Goal: Task Accomplishment & Management: Manage account settings

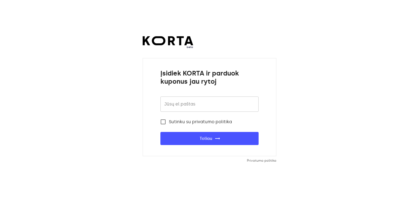
click at [172, 103] on input "email" at bounding box center [210, 104] width 98 height 15
type input "cdp.vilniausoutlet8@casadellapasta.lt"
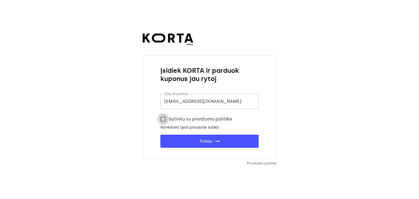
click at [165, 117] on input "Sutinku su privatumo politika" at bounding box center [163, 119] width 11 height 11
checkbox input "true"
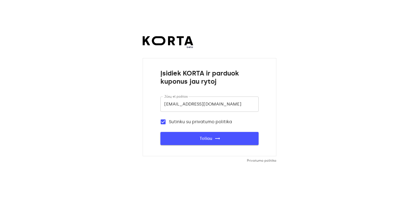
click at [180, 135] on button "Toliau trending_flat" at bounding box center [210, 138] width 98 height 13
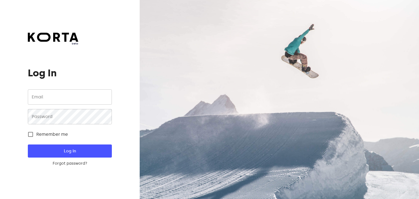
click at [90, 95] on input "email" at bounding box center [70, 97] width 84 height 15
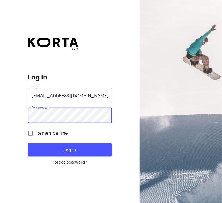
click at [52, 148] on span "Log In" at bounding box center [70, 149] width 66 height 7
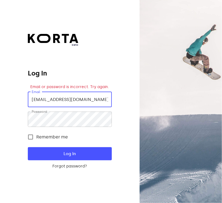
click at [70, 106] on input "cdp.vilniausoutlet8@casadellapasta.lt" at bounding box center [70, 99] width 84 height 15
click at [81, 100] on input "cdp.vilniausoutlet8@casadellapasta.lt" at bounding box center [70, 99] width 84 height 15
click at [131, 140] on div "beta Log In Email or password is incorrect. Try again. Email cdp.vilniausoutlet…" at bounding box center [70, 101] width 140 height 203
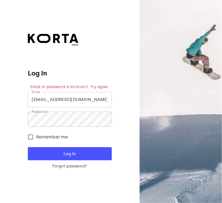
click at [110, 100] on input "cdp.vilniausoutlet8@casadellapasta.lt" at bounding box center [70, 99] width 84 height 15
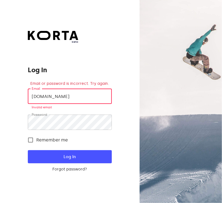
click at [100, 99] on input "cda.lt" at bounding box center [70, 95] width 84 height 15
type input "c"
click at [35, 95] on input "Ajo bazilikas" at bounding box center [70, 95] width 84 height 15
type input "ajo bazilikas"
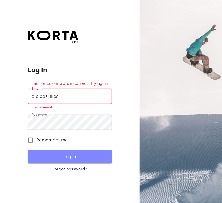
click at [58, 161] on button "Log In" at bounding box center [70, 156] width 84 height 13
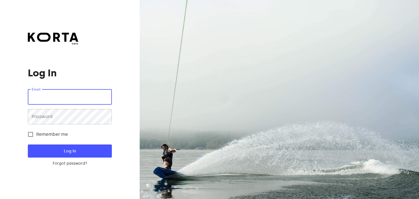
click at [46, 102] on input "email" at bounding box center [70, 97] width 84 height 15
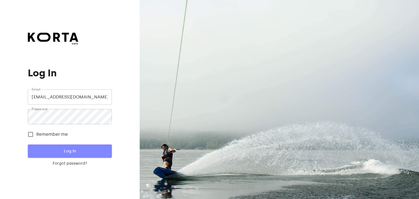
click at [50, 151] on span "Log In" at bounding box center [70, 151] width 66 height 7
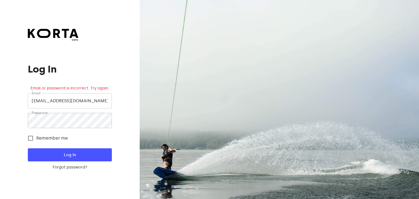
click at [100, 106] on input "outletvilniaus@casadellapasta.lt" at bounding box center [70, 100] width 84 height 15
click at [104, 104] on input "outletvilniaus@casadellapasta.lt" at bounding box center [70, 100] width 84 height 15
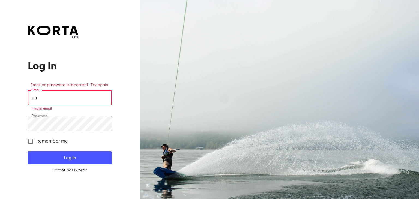
type input "o"
click at [35, 99] on input "ajo bazilikas" at bounding box center [70, 97] width 84 height 15
type input "Ajo bazilikas"
click at [55, 150] on form "Email Ajo bazilikas Email Invalid email Password Password Remember me Log In Fo…" at bounding box center [70, 131] width 84 height 83
click at [57, 155] on span "Log In" at bounding box center [70, 158] width 66 height 7
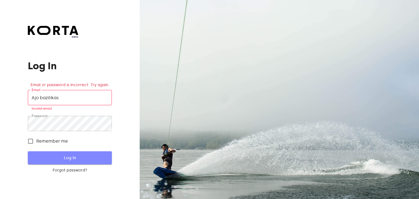
click at [57, 155] on span "Log In" at bounding box center [70, 158] width 66 height 7
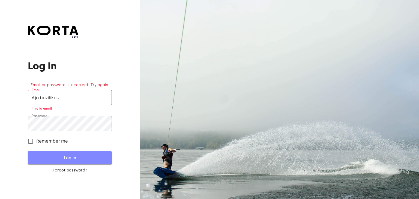
click at [57, 155] on span "Log In" at bounding box center [70, 158] width 66 height 7
click at [75, 99] on input "Ajo bazilikas" at bounding box center [70, 97] width 84 height 15
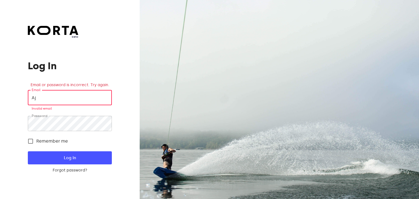
type input "A"
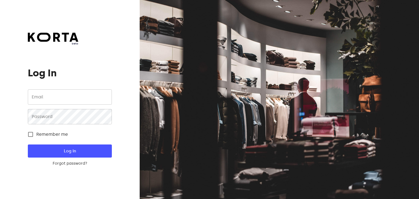
click at [77, 91] on input "email" at bounding box center [70, 97] width 84 height 15
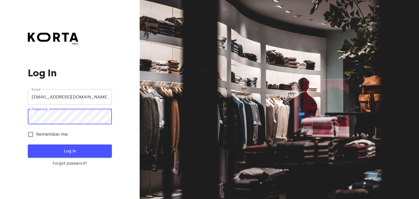
click at [81, 150] on span "Log In" at bounding box center [70, 151] width 66 height 7
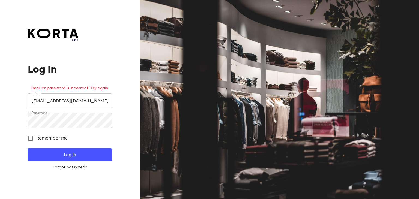
click at [36, 102] on input "[EMAIL_ADDRESS][DOMAIN_NAME]" at bounding box center [70, 100] width 84 height 15
click at [108, 102] on input "[EMAIL_ADDRESS][DOMAIN_NAME]" at bounding box center [70, 100] width 84 height 15
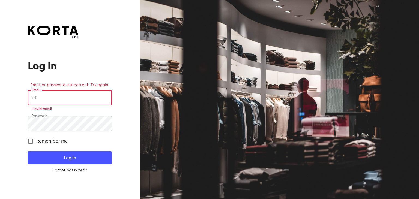
type input "t"
type input "ajo bazilikas"
click at [44, 154] on button "Log In" at bounding box center [70, 158] width 84 height 13
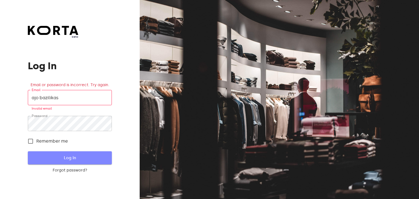
click at [44, 154] on button "Log In" at bounding box center [70, 158] width 84 height 13
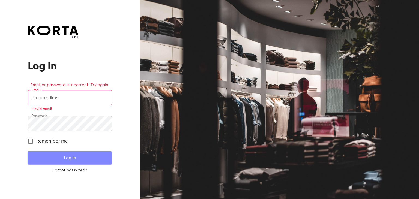
click at [44, 154] on button "Log In" at bounding box center [70, 158] width 84 height 13
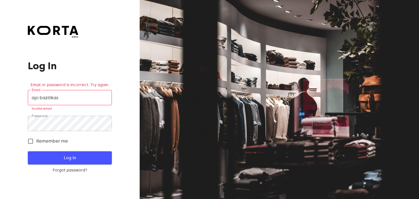
click at [44, 154] on button "Log In" at bounding box center [70, 158] width 84 height 13
click at [74, 101] on input "ajo bazilikas" at bounding box center [70, 97] width 84 height 15
type input "a"
click at [42, 102] on input "email" at bounding box center [70, 97] width 84 height 15
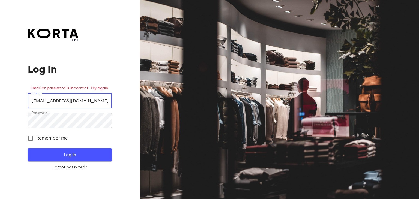
click at [57, 151] on button "Log In" at bounding box center [70, 155] width 84 height 13
drag, startPoint x: 36, startPoint y: 100, endPoint x: 142, endPoint y: 95, distance: 106.1
click at [142, 95] on div "beta Log In Email or password is incorrect. Try again. Email [EMAIL_ADDRESS][DO…" at bounding box center [209, 99] width 419 height 199
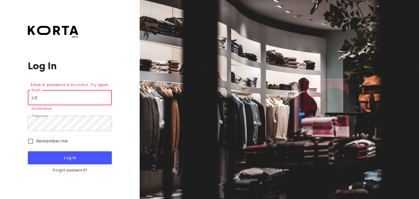
scroll to position [0, 0]
click at [142, 95] on div at bounding box center [280, 99] width 280 height 199
click at [52, 96] on input "cd" at bounding box center [70, 97] width 84 height 15
type input "c"
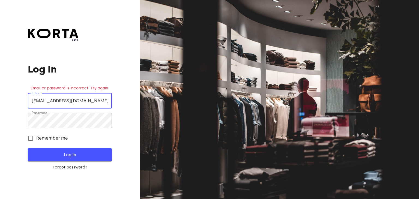
click at [75, 156] on span "Log In" at bounding box center [70, 155] width 66 height 7
click at [109, 101] on input "[EMAIL_ADDRESS][DOMAIN_NAME]" at bounding box center [70, 100] width 84 height 15
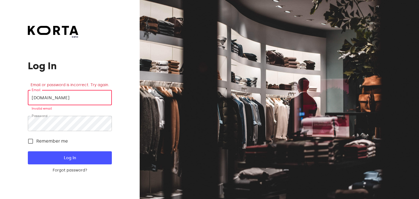
click at [95, 94] on input "[DOMAIN_NAME]" at bounding box center [70, 97] width 84 height 15
type input "a"
click at [95, 94] on input "email" at bounding box center [70, 97] width 84 height 15
click at [119, 190] on div "beta Log In Email or password is incorrect. Try again. Email Email Required Pas…" at bounding box center [70, 99] width 140 height 199
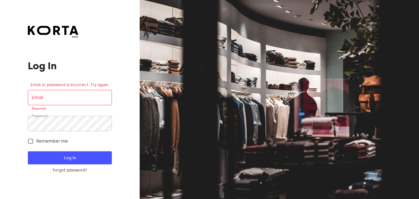
click at [93, 90] on input "email" at bounding box center [70, 97] width 84 height 15
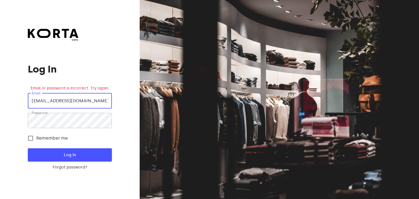
type input "[EMAIL_ADDRESS][DOMAIN_NAME]"
click at [61, 149] on button "Log In" at bounding box center [70, 155] width 84 height 13
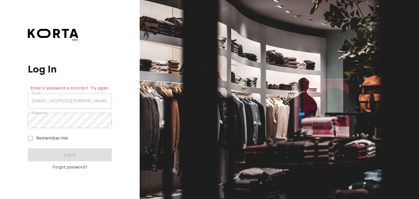
click at [31, 137] on label "Remember me" at bounding box center [46, 138] width 43 height 11
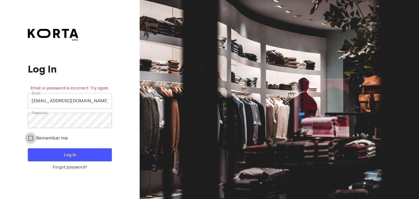
click at [32, 139] on input "Remember me" at bounding box center [30, 138] width 11 height 11
checkbox input "true"
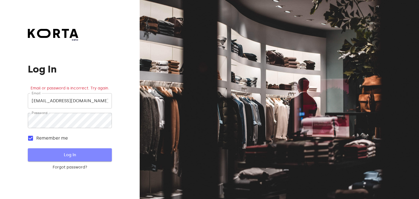
click at [64, 150] on button "Log In" at bounding box center [70, 155] width 84 height 13
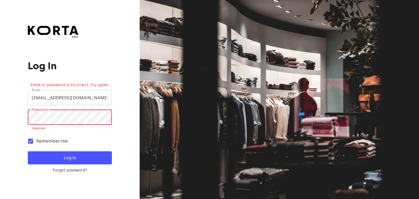
click at [101, 101] on input "[EMAIL_ADDRESS][DOMAIN_NAME]" at bounding box center [70, 97] width 84 height 15
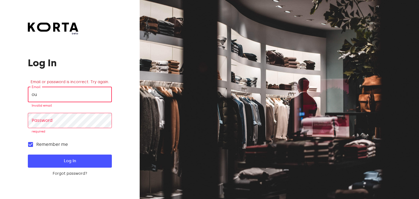
type input "o"
click at [76, 97] on input "email" at bounding box center [70, 94] width 84 height 15
paste input "[EMAIL_ADDRESS][DOMAIN_NAME]"
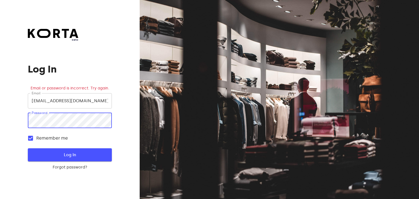
click at [43, 156] on span "Log In" at bounding box center [70, 155] width 66 height 7
click at [103, 101] on input "[EMAIL_ADDRESS][DOMAIN_NAME]" at bounding box center [70, 100] width 84 height 15
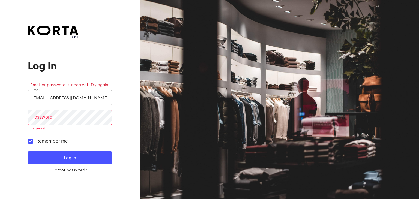
click at [226, 172] on div at bounding box center [280, 99] width 280 height 199
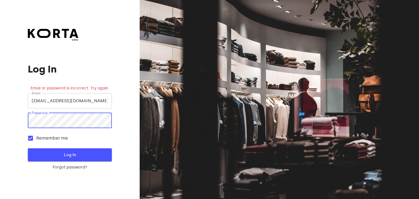
click at [45, 157] on span "Log In" at bounding box center [70, 155] width 66 height 7
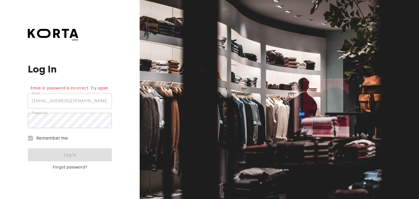
click at [32, 139] on label "Remember me" at bounding box center [46, 138] width 43 height 11
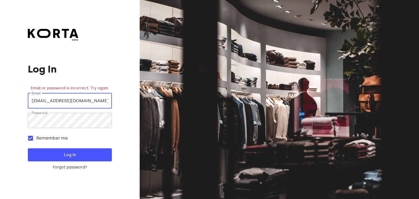
click at [103, 99] on input "[EMAIL_ADDRESS][DOMAIN_NAME]" at bounding box center [70, 100] width 84 height 15
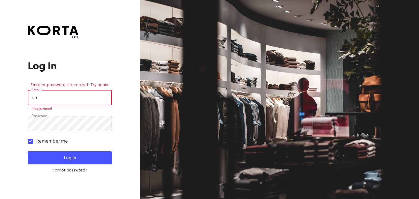
type input "o"
click at [66, 156] on span "Log In" at bounding box center [70, 158] width 66 height 7
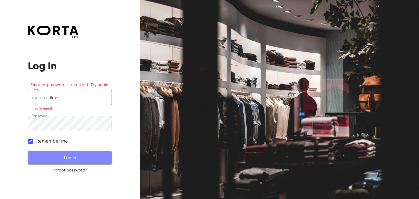
click at [66, 156] on span "Log In" at bounding box center [70, 158] width 66 height 7
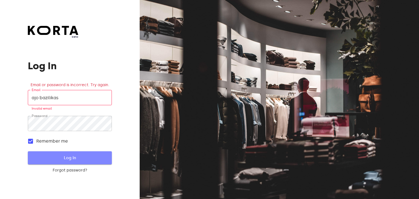
click at [66, 156] on span "Log In" at bounding box center [70, 158] width 66 height 7
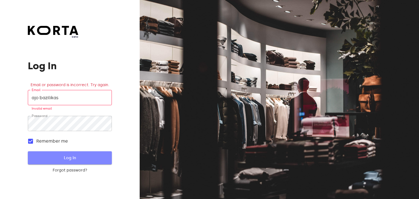
click at [66, 156] on span "Log In" at bounding box center [70, 158] width 66 height 7
click at [80, 95] on input "ajo bazilikas" at bounding box center [70, 97] width 84 height 15
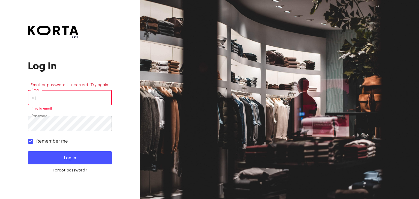
type input "a"
type input "[EMAIL_ADDRESS][DOMAIN_NAME]"
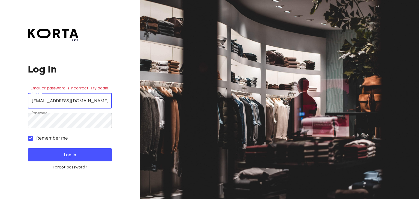
click at [79, 166] on link "Forgot password?" at bounding box center [70, 167] width 84 height 5
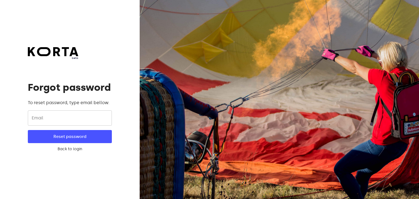
click at [74, 119] on input "email" at bounding box center [70, 118] width 84 height 15
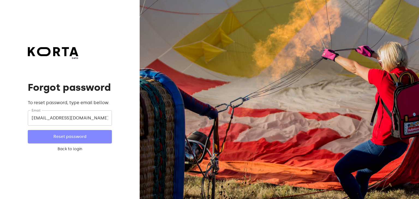
click at [55, 138] on span "Reset password" at bounding box center [70, 136] width 66 height 7
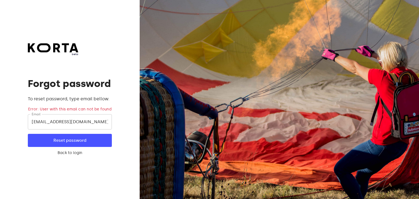
click at [108, 120] on input "[EMAIL_ADDRESS][DOMAIN_NAME]" at bounding box center [70, 121] width 84 height 15
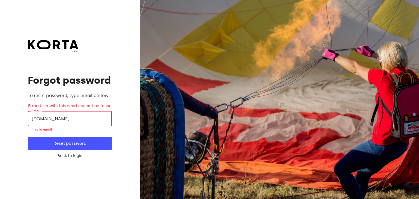
click at [85, 122] on input "[DOMAIN_NAME]" at bounding box center [70, 118] width 84 height 15
type input "a"
click at [69, 146] on span "Reset password" at bounding box center [70, 143] width 66 height 7
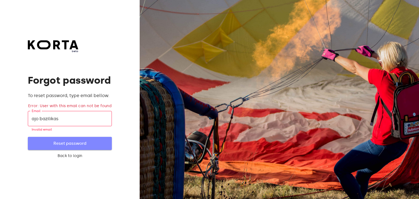
click at [69, 146] on span "Reset password" at bounding box center [70, 143] width 66 height 7
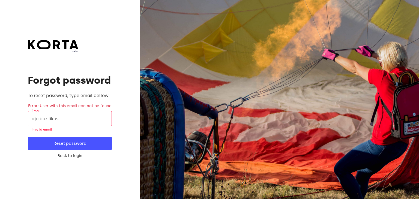
click at [71, 122] on input "ajo bazilikas" at bounding box center [70, 118] width 84 height 15
type input "a"
paste input "[EMAIL_ADDRESS][DOMAIN_NAME]"
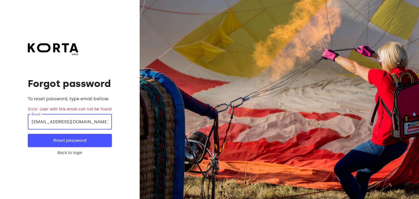
type input "[EMAIL_ADDRESS][DOMAIN_NAME]"
click at [38, 139] on span "Reset password" at bounding box center [70, 140] width 66 height 7
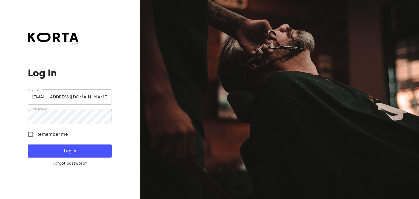
click at [99, 90] on input "[EMAIL_ADDRESS][DOMAIN_NAME]" at bounding box center [70, 97] width 84 height 15
type input "o"
paste input "[EMAIL_ADDRESS][DOMAIN_NAME]"
type input "O"
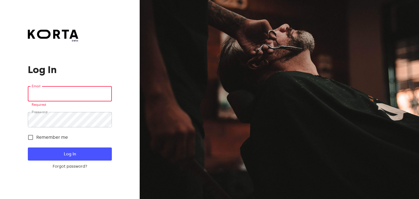
paste input "ajomakaronai@@[DOMAIN_NAME]"
type input "ajomakaronai@@[DOMAIN_NAME]"
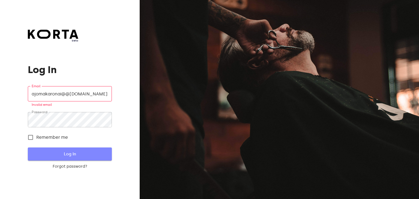
click at [51, 154] on span "Log In" at bounding box center [70, 154] width 66 height 7
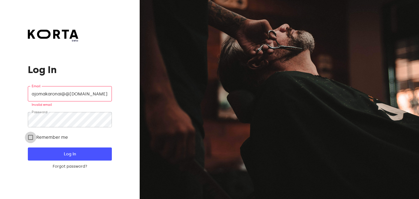
click at [29, 137] on input "Remember me" at bounding box center [30, 137] width 11 height 11
checkbox input "true"
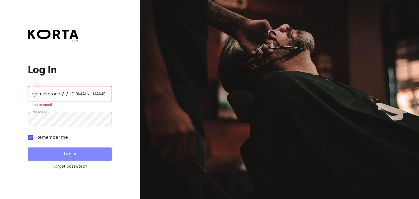
click at [59, 153] on span "Log In" at bounding box center [70, 154] width 66 height 7
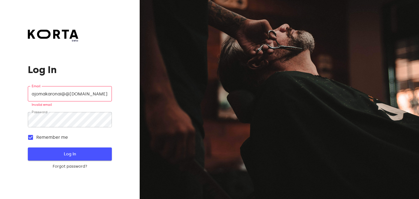
click at [59, 153] on span "Log In" at bounding box center [70, 154] width 66 height 7
click at [97, 96] on input "ajomakaronai@@[DOMAIN_NAME]" at bounding box center [70, 93] width 84 height 15
type input "a"
type input "[EMAIL_ADDRESS][DOMAIN_NAME]"
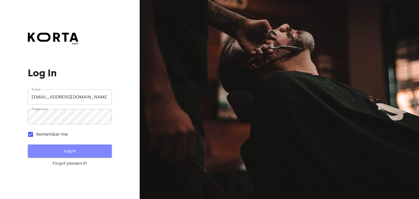
click at [72, 149] on span "Log In" at bounding box center [70, 151] width 66 height 7
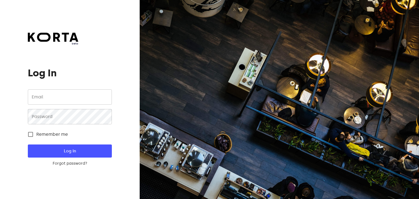
click at [52, 101] on input "email" at bounding box center [70, 97] width 84 height 15
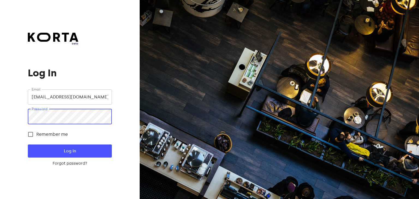
click at [104, 99] on input "outletvilniaus@casadellapasta.lt" at bounding box center [70, 97] width 84 height 15
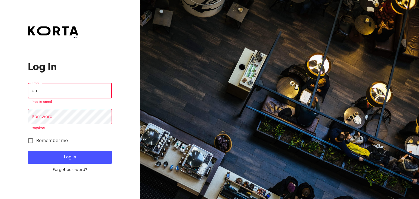
type input "o"
type input "ajo bazilikas"
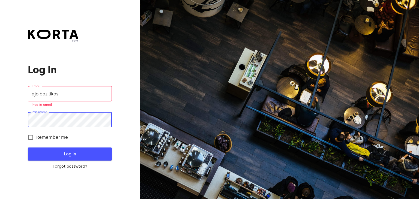
click at [73, 154] on span "Log In" at bounding box center [70, 154] width 66 height 7
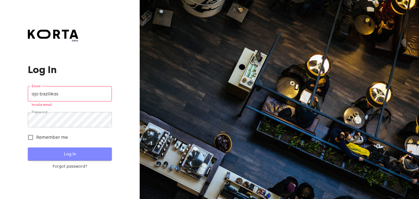
click at [73, 154] on span "Log In" at bounding box center [70, 154] width 66 height 7
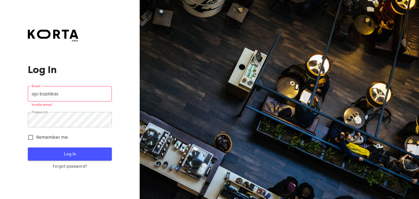
click at [73, 154] on span "Log In" at bounding box center [70, 154] width 66 height 7
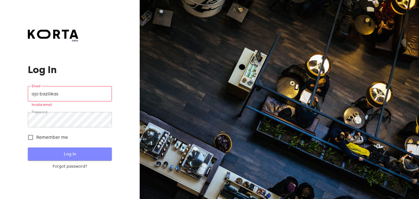
click at [73, 154] on span "Log In" at bounding box center [70, 154] width 66 height 7
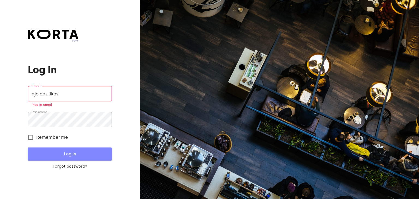
click at [73, 154] on span "Log In" at bounding box center [70, 154] width 66 height 7
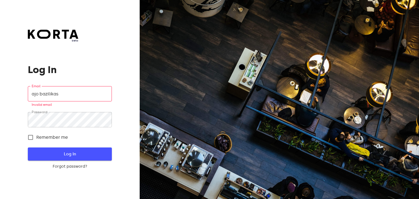
click at [73, 154] on span "Log In" at bounding box center [70, 154] width 66 height 7
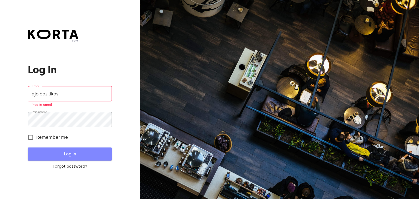
click at [73, 154] on span "Log In" at bounding box center [70, 154] width 66 height 7
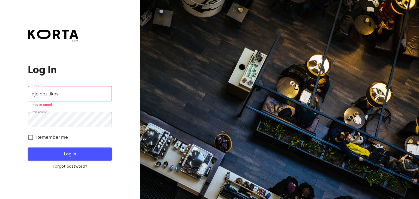
click at [71, 155] on span "Log In" at bounding box center [70, 154] width 66 height 7
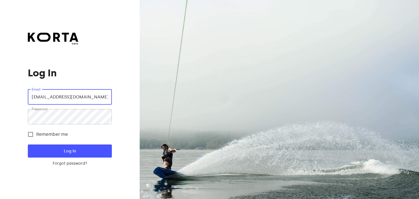
click at [78, 98] on input "[EMAIL_ADDRESS][DOMAIN_NAME]" at bounding box center [70, 97] width 84 height 15
click at [107, 98] on input "[EMAIL_ADDRESS][DOMAIN_NAME]" at bounding box center [70, 97] width 84 height 15
type input "o"
click at [80, 98] on input "email" at bounding box center [70, 97] width 84 height 15
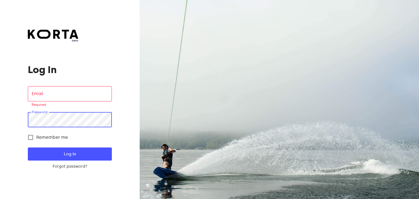
click at [58, 89] on input "email" at bounding box center [70, 93] width 84 height 15
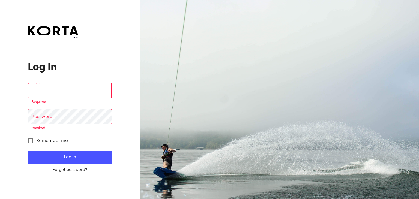
click at [58, 89] on input "email" at bounding box center [70, 90] width 84 height 15
type input "[EMAIL_ADDRESS][DOMAIN_NAME]"
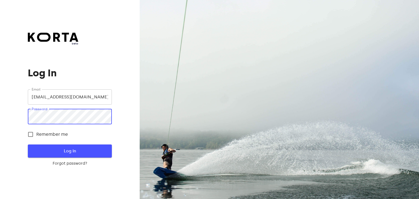
click at [42, 153] on span "Log In" at bounding box center [70, 151] width 66 height 7
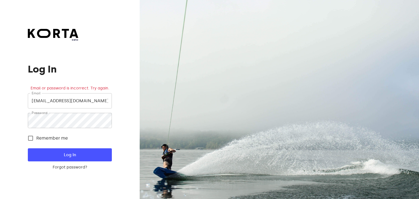
click at [64, 140] on span "Remember me" at bounding box center [52, 138] width 32 height 7
click at [36, 140] on input "Remember me" at bounding box center [30, 138] width 11 height 11
checkbox input "true"
